Goal: Book appointment/travel/reservation

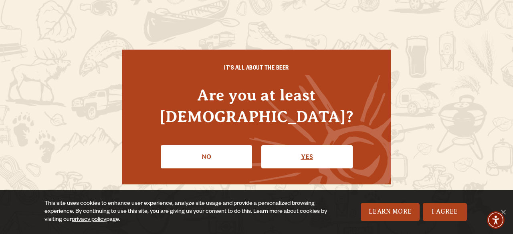
click at [294, 147] on link "Yes" at bounding box center [306, 156] width 91 height 23
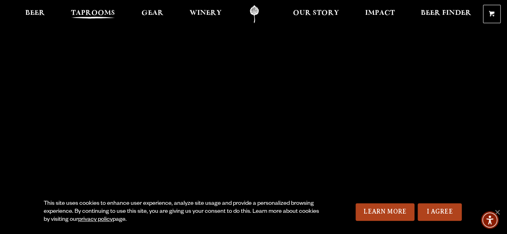
click at [96, 16] on span "Taprooms" at bounding box center [93, 13] width 44 height 6
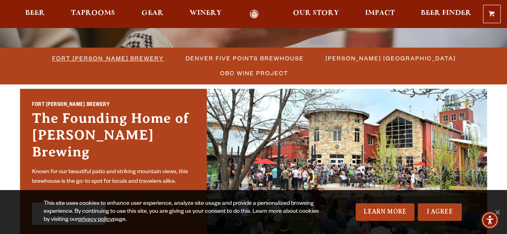
scroll to position [200, 0]
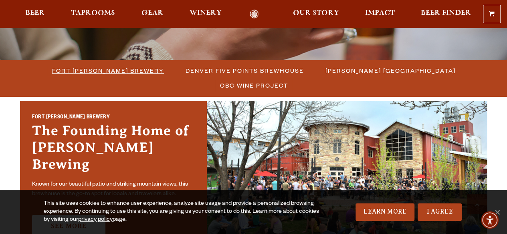
click at [80, 72] on span "Fort [PERSON_NAME] Brewery" at bounding box center [108, 71] width 112 height 12
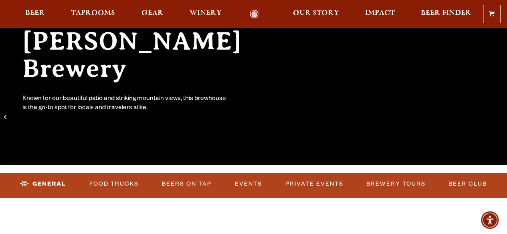
scroll to position [160, 0]
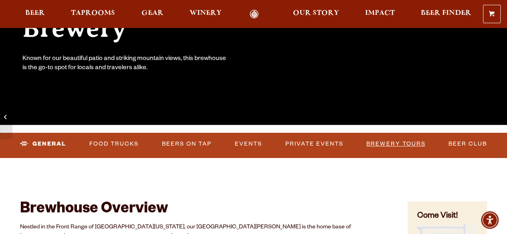
click at [364, 140] on link "Brewery Tours" at bounding box center [395, 144] width 65 height 18
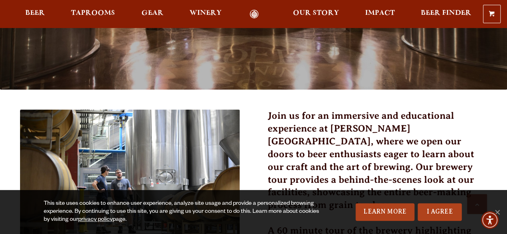
scroll to position [160, 0]
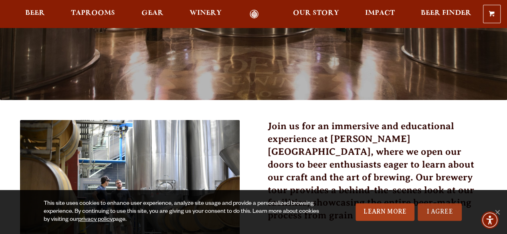
click at [427, 208] on link "I Agree" at bounding box center [439, 212] width 44 height 18
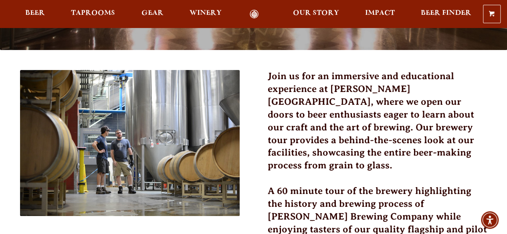
scroll to position [120, 0]
